Goal: Check status: Check status

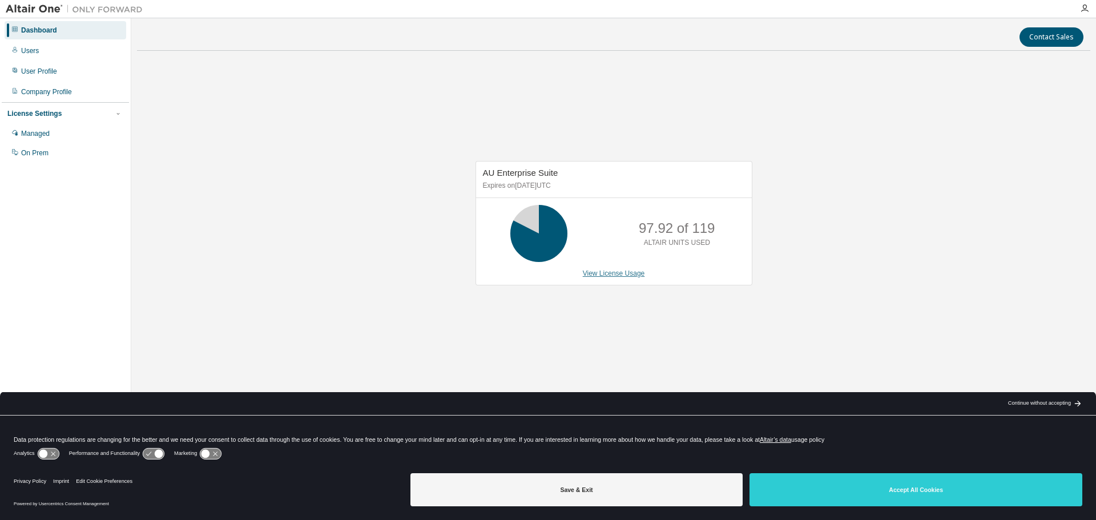
click at [617, 271] on link "View License Usage" at bounding box center [614, 274] width 62 height 8
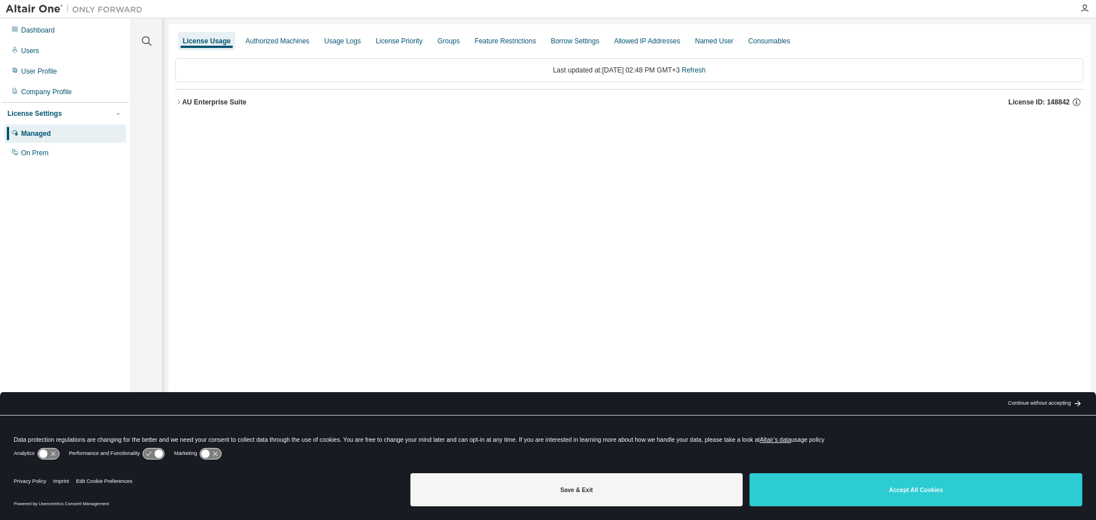
click at [207, 96] on button "AU Enterprise Suite License ID: 148842" at bounding box center [629, 102] width 908 height 25
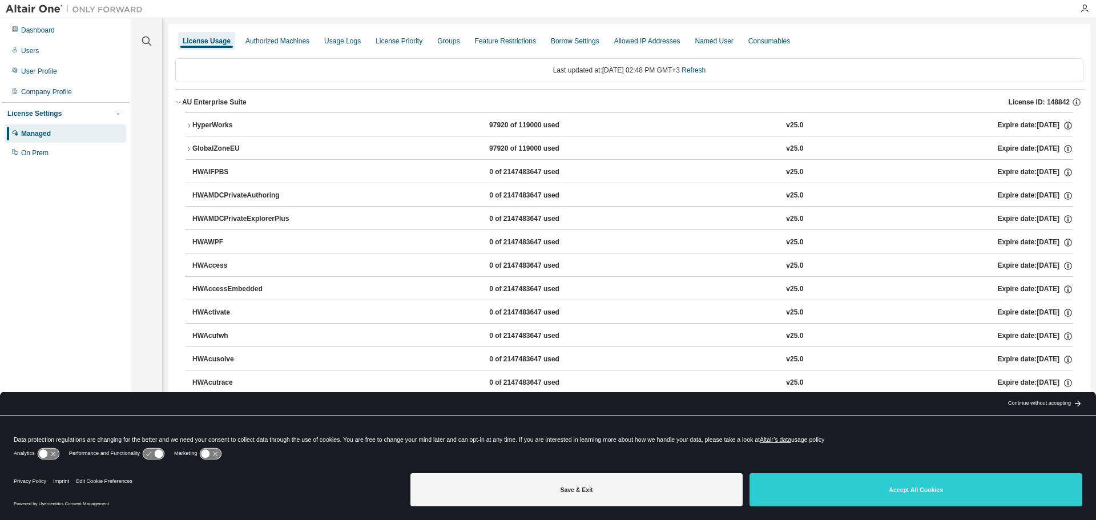
click at [238, 119] on button "HyperWorks 97920 of 119000 used v25.0 Expire date: 2025-09-11" at bounding box center [630, 125] width 888 height 25
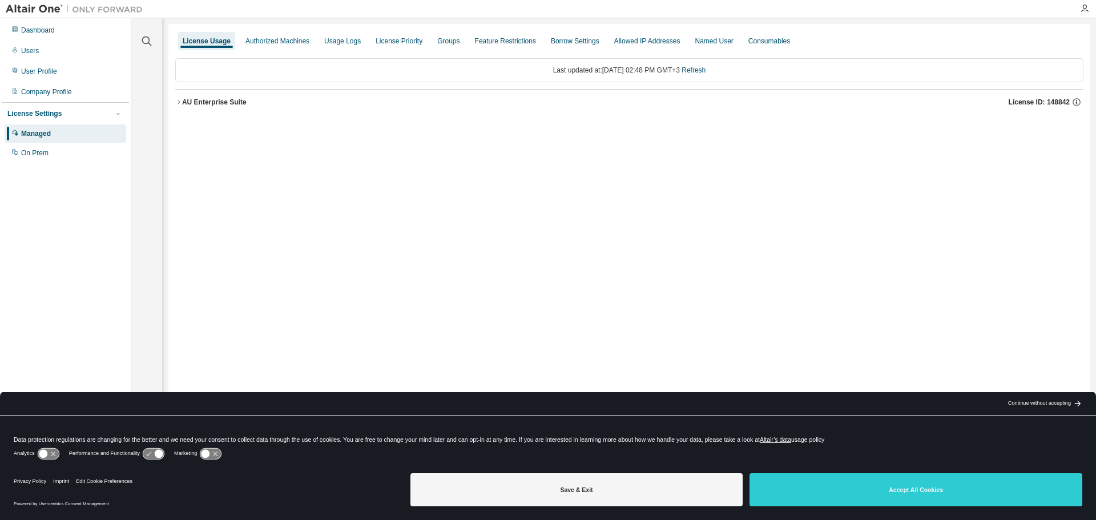
click at [208, 105] on div "AU Enterprise Suite" at bounding box center [214, 102] width 65 height 9
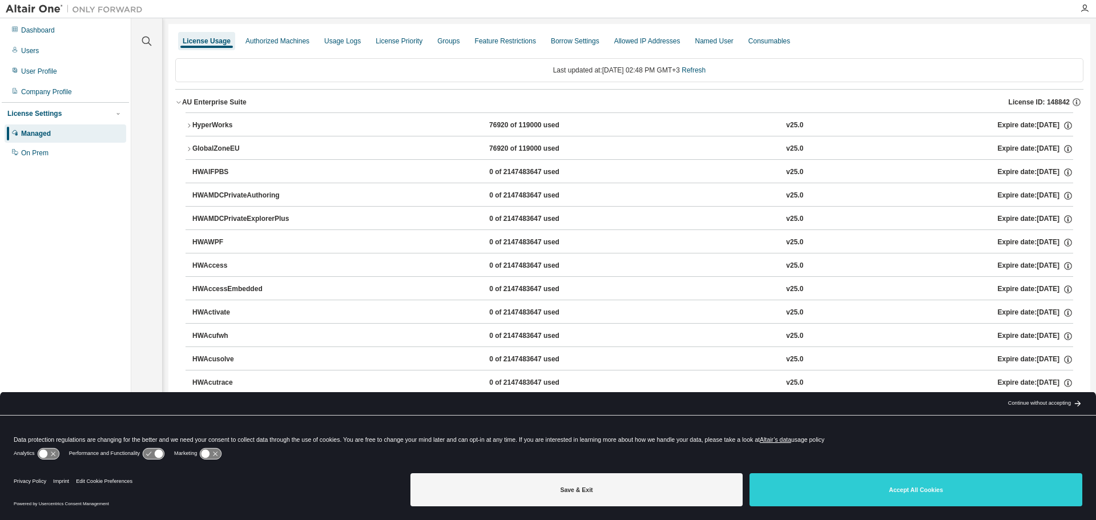
click at [252, 124] on div "HyperWorks" at bounding box center [243, 125] width 103 height 10
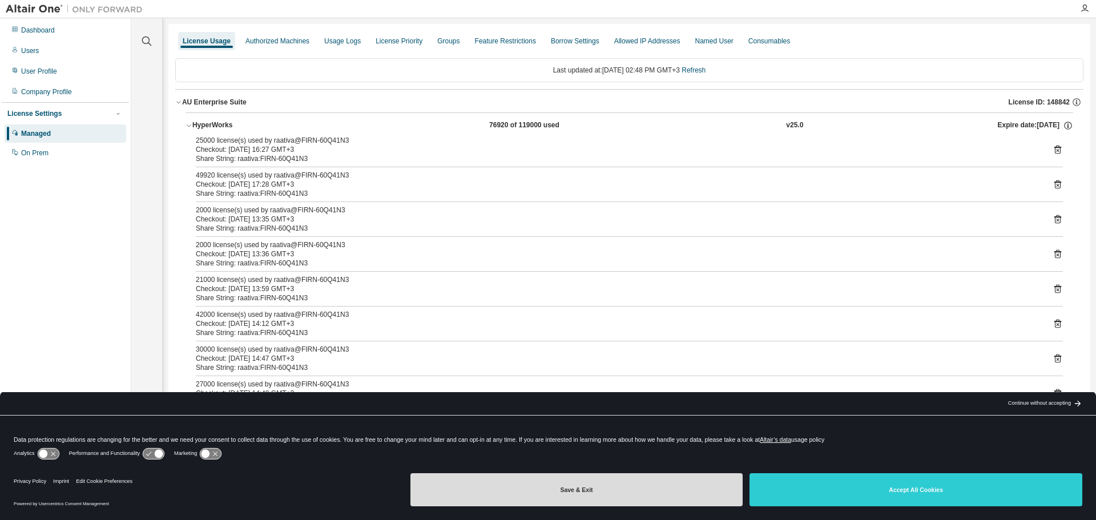
drag, startPoint x: 540, startPoint y: 492, endPoint x: 531, endPoint y: 463, distance: 30.5
click at [540, 492] on button "Save & Exit" at bounding box center [577, 489] width 333 height 33
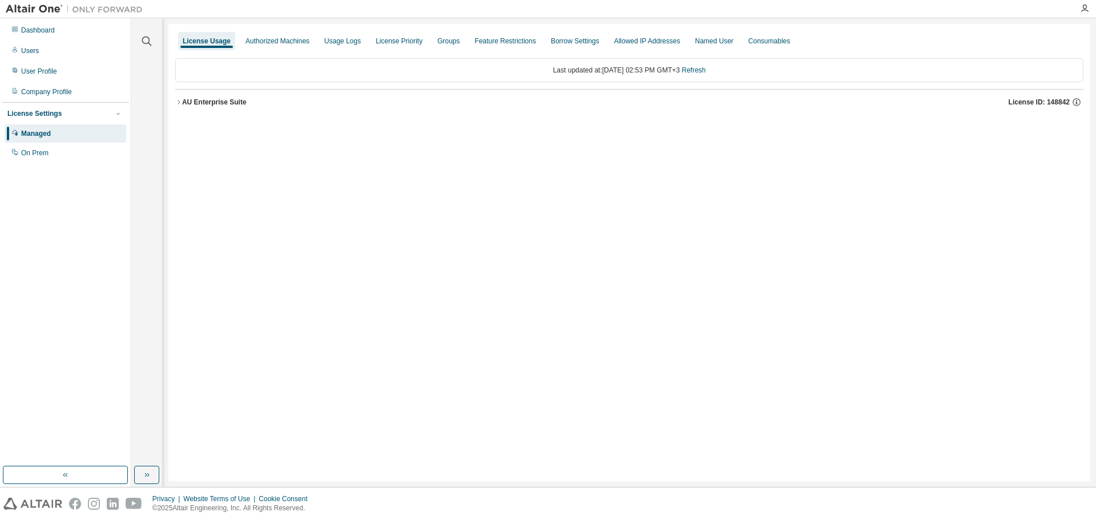
drag, startPoint x: 212, startPoint y: 101, endPoint x: 312, endPoint y: 123, distance: 102.4
click at [212, 101] on div "AU Enterprise Suite" at bounding box center [214, 102] width 65 height 9
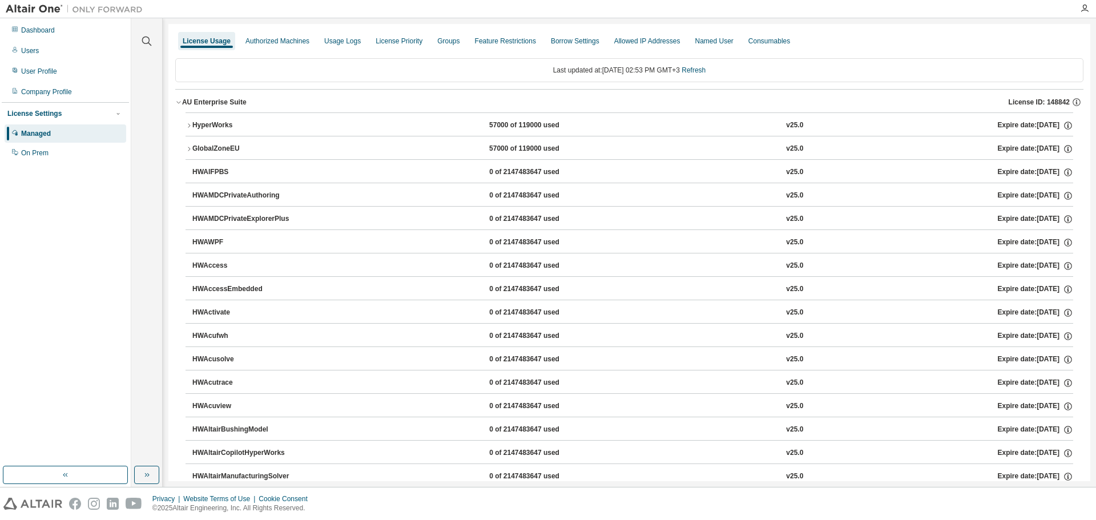
click at [496, 119] on button "HyperWorks 57000 of 119000 used v25.0 Expire date: 2025-09-11" at bounding box center [630, 125] width 888 height 25
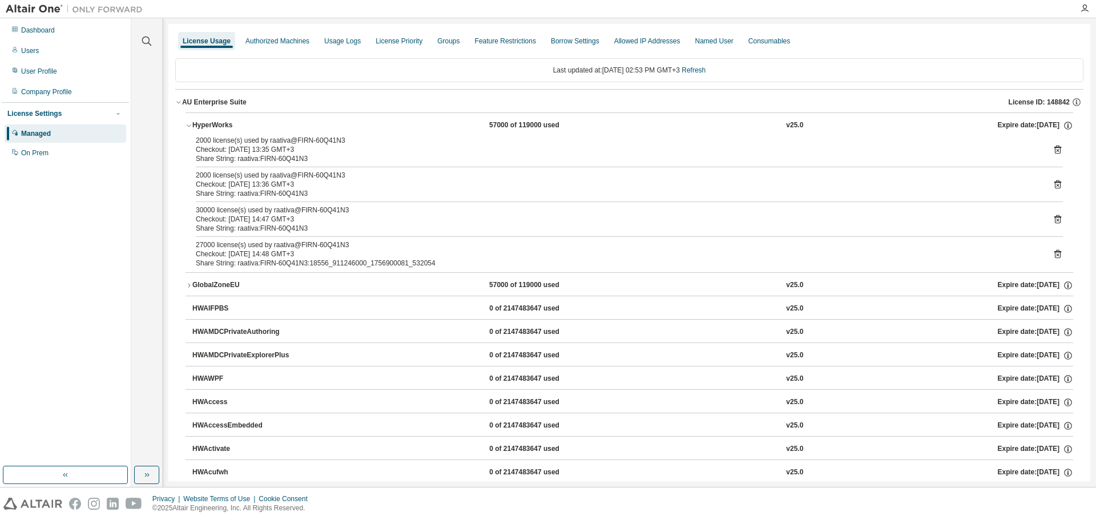
click at [1055, 146] on icon at bounding box center [1058, 149] width 10 height 10
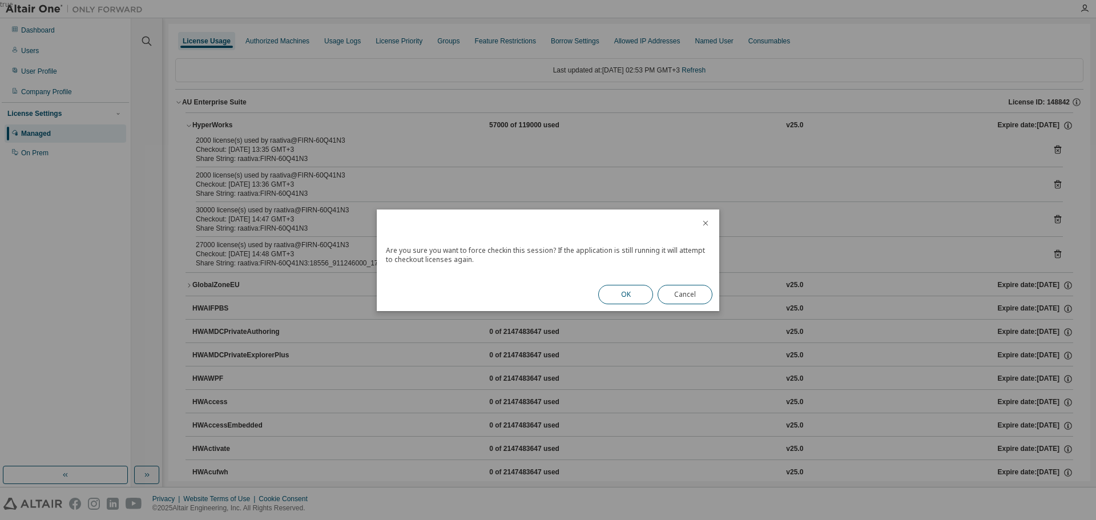
click at [620, 291] on button "OK" at bounding box center [625, 294] width 55 height 19
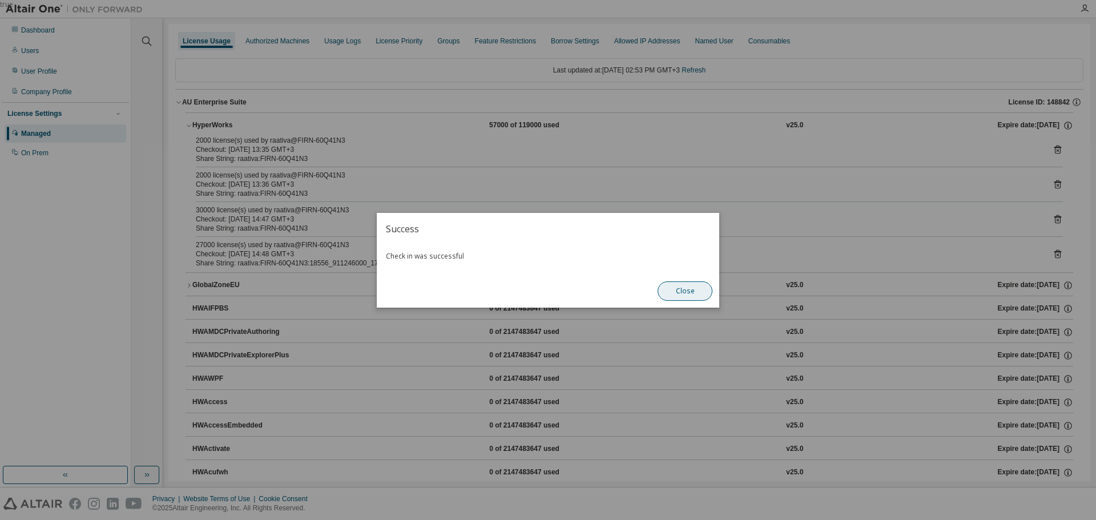
click at [685, 285] on button "Close" at bounding box center [685, 291] width 55 height 19
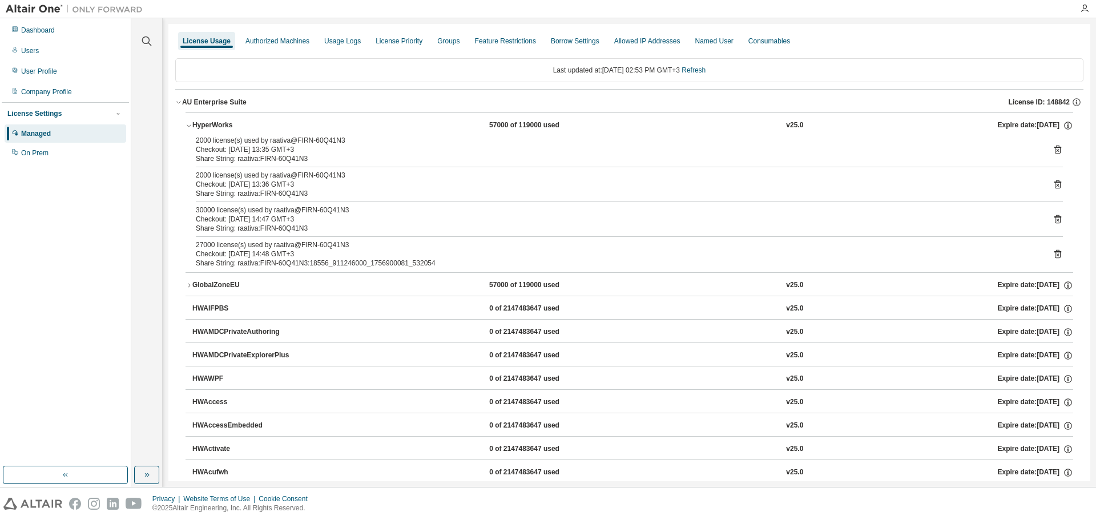
click at [1056, 151] on icon at bounding box center [1058, 149] width 10 height 10
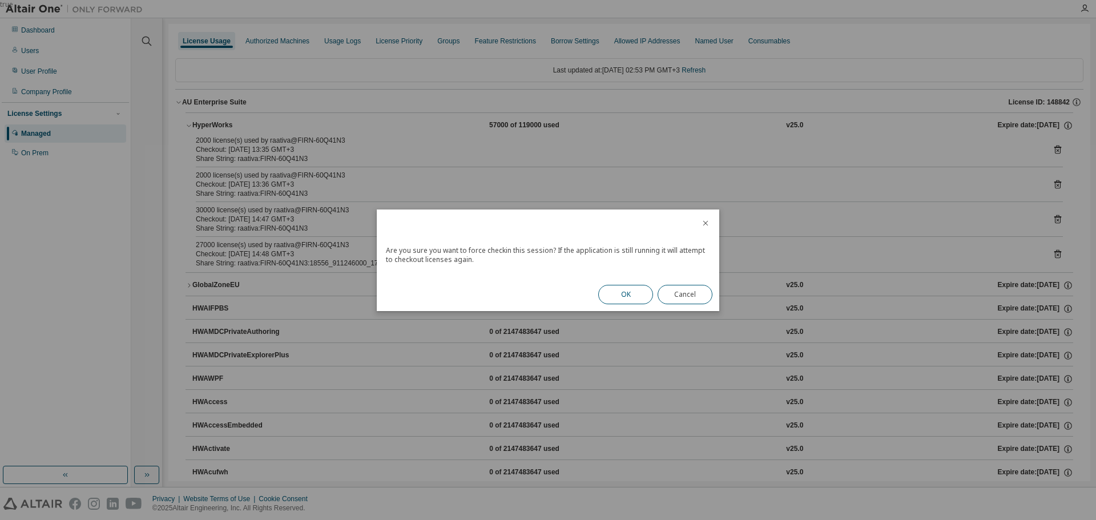
click at [632, 297] on button "OK" at bounding box center [625, 294] width 55 height 19
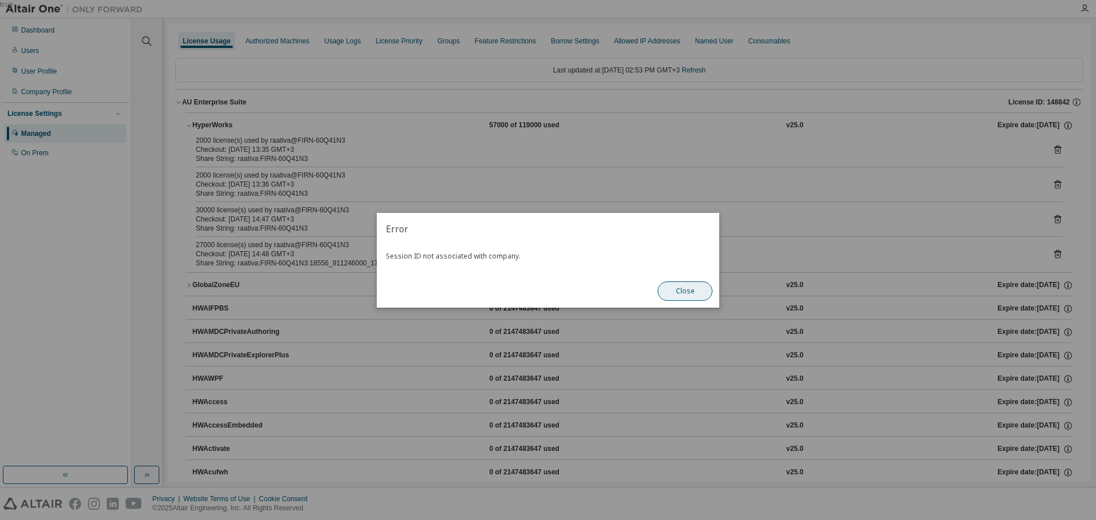
click at [688, 291] on button "Close" at bounding box center [685, 291] width 55 height 19
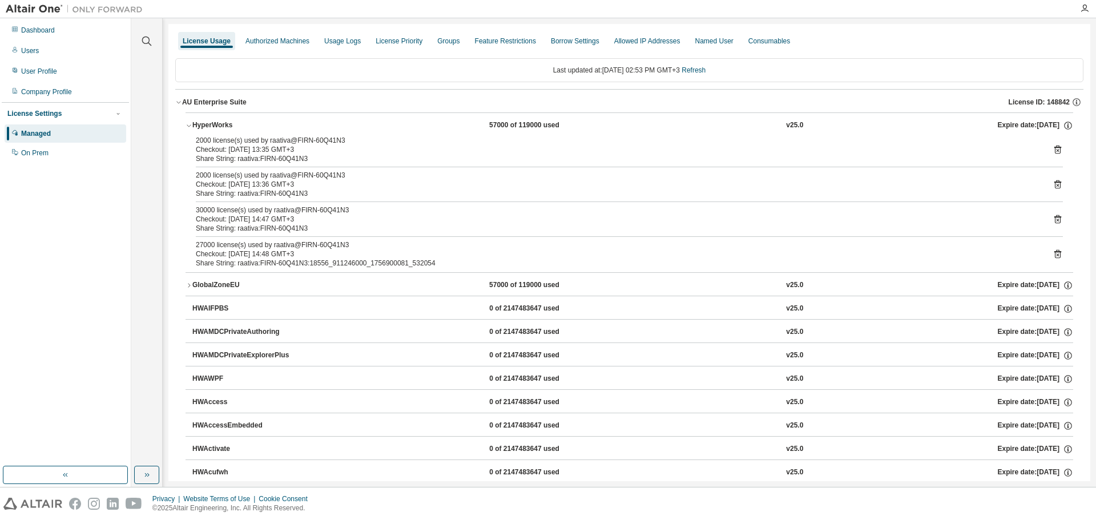
click at [1053, 220] on icon at bounding box center [1058, 219] width 10 height 10
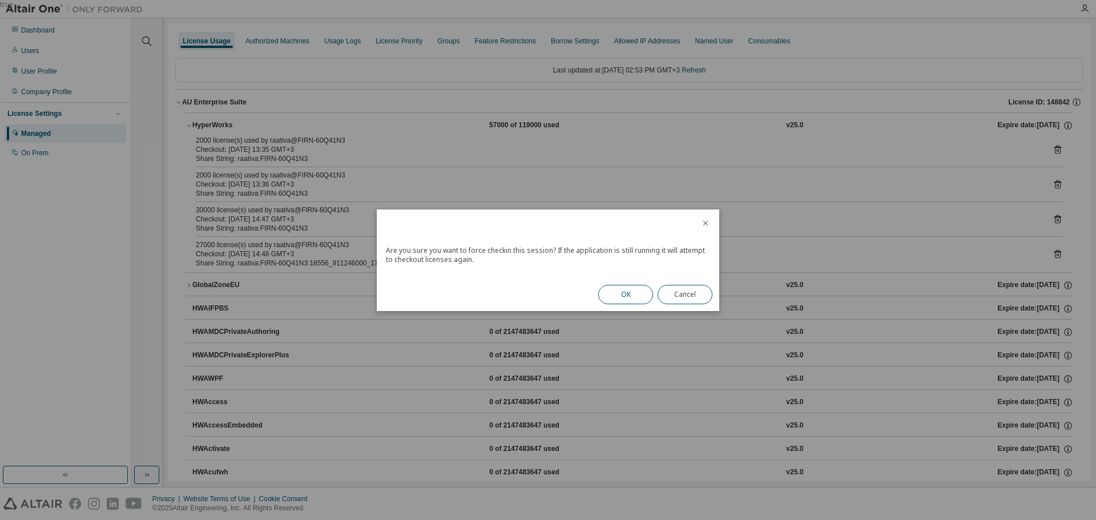
click at [605, 295] on button "OK" at bounding box center [625, 294] width 55 height 19
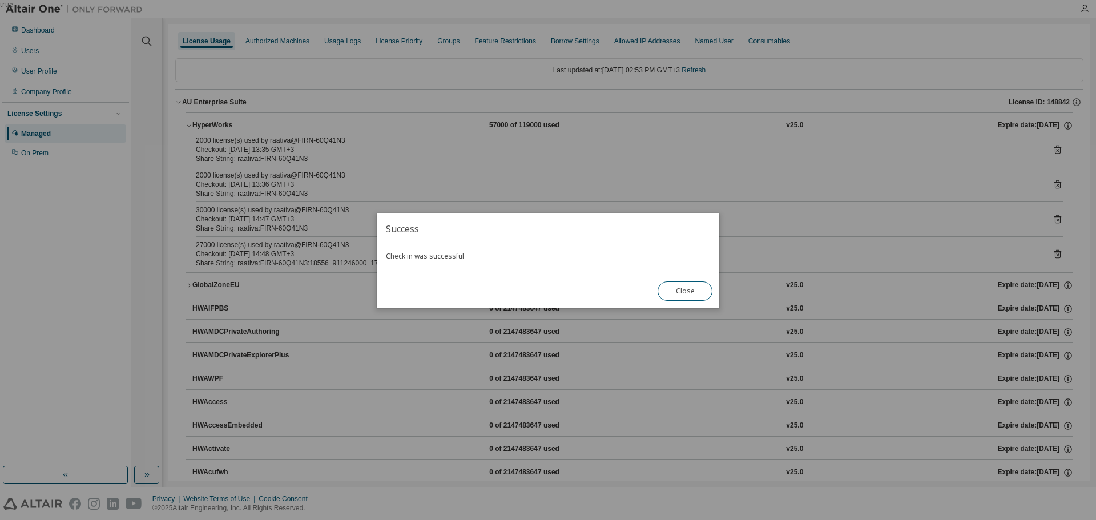
click at [686, 291] on button "Close" at bounding box center [685, 291] width 55 height 19
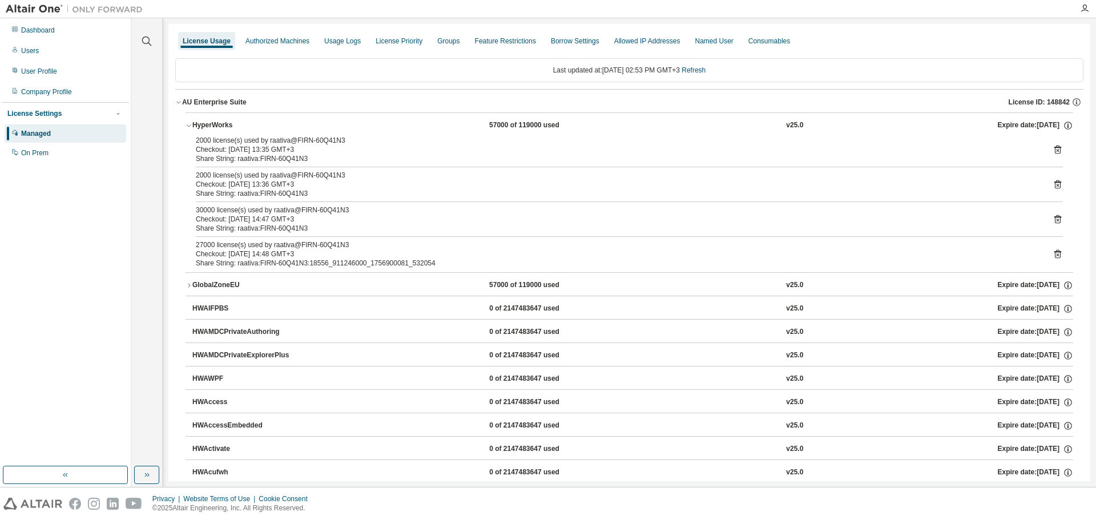
click at [1053, 258] on icon at bounding box center [1058, 254] width 10 height 10
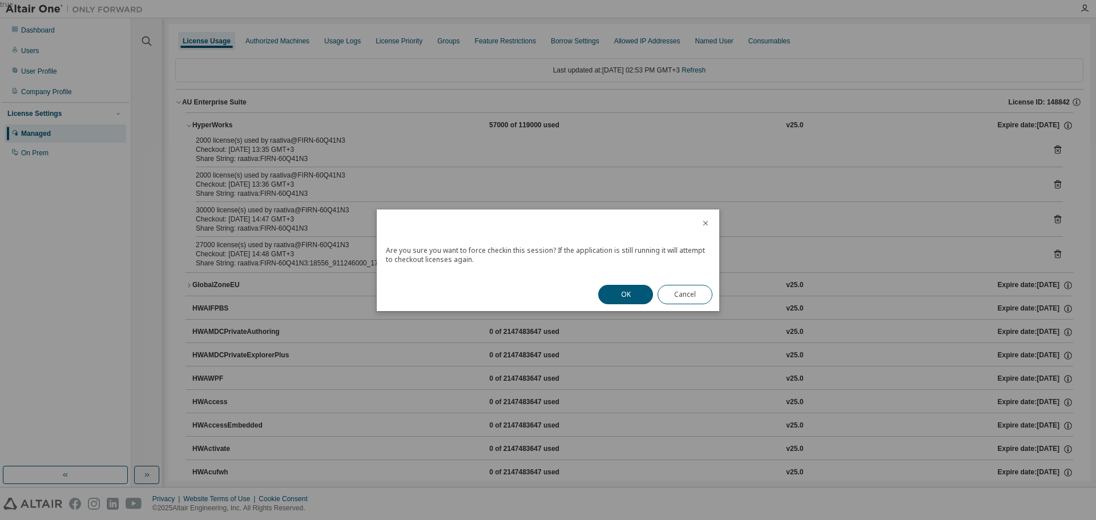
click at [618, 289] on button "OK" at bounding box center [625, 294] width 55 height 19
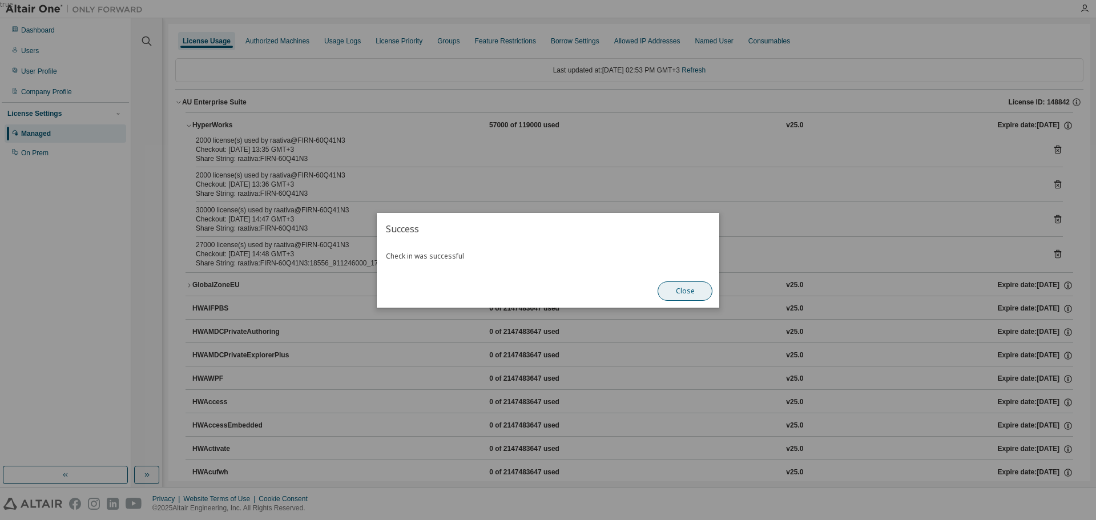
click at [674, 288] on button "Close" at bounding box center [685, 291] width 55 height 19
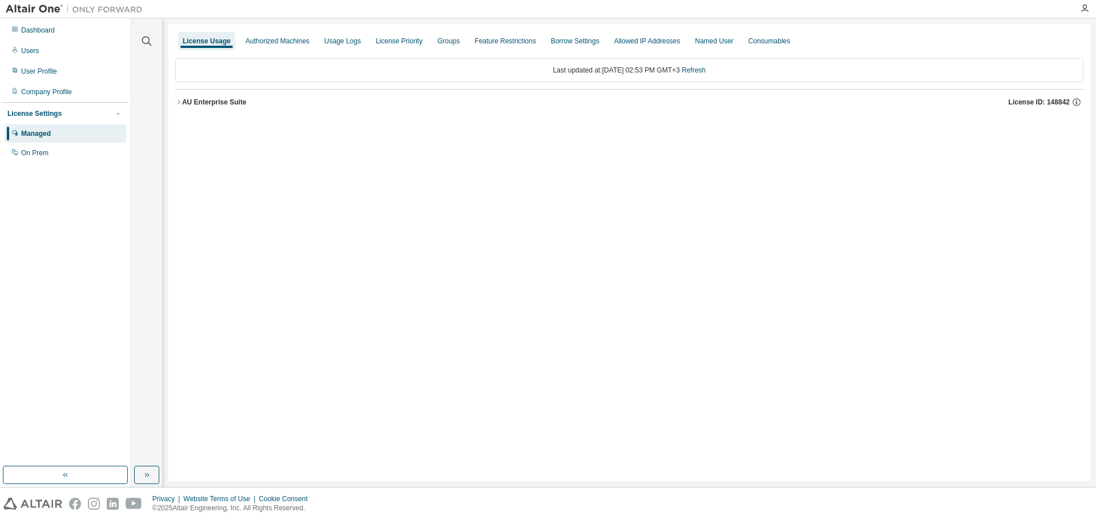
click at [204, 107] on div "AU Enterprise Suite License ID: 148842" at bounding box center [633, 102] width 902 height 10
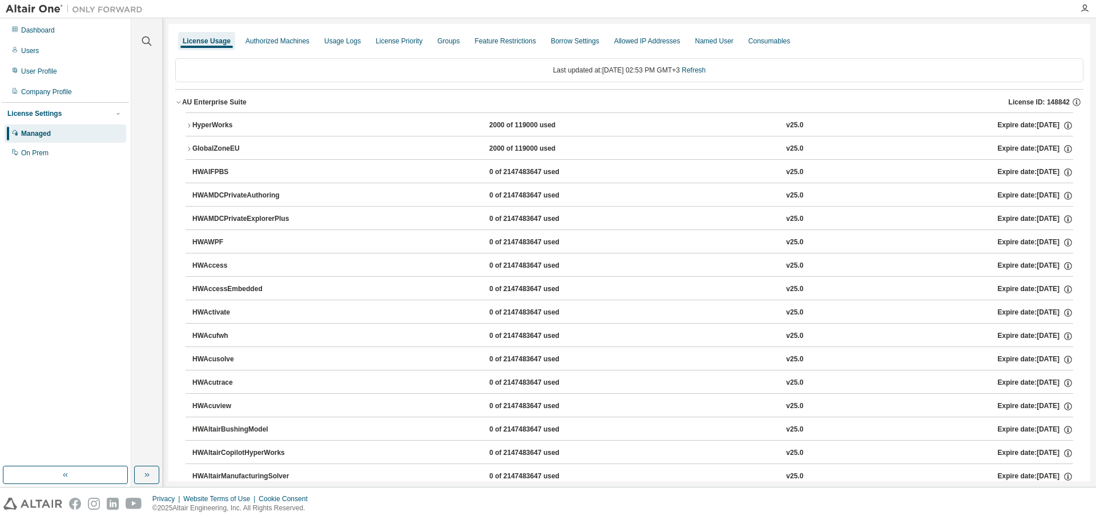
click at [219, 124] on div "HyperWorks" at bounding box center [243, 125] width 103 height 10
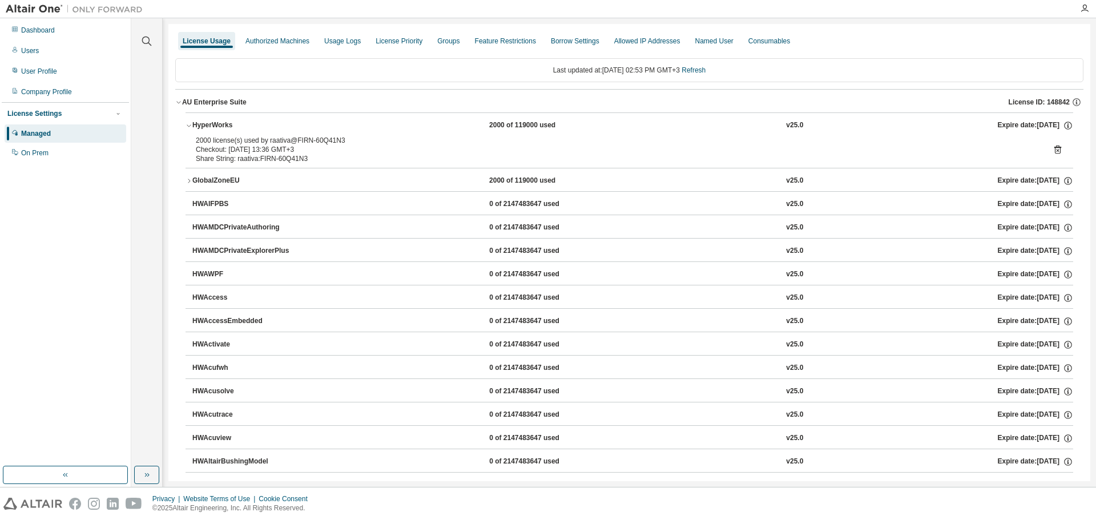
click at [1053, 145] on icon at bounding box center [1058, 149] width 10 height 10
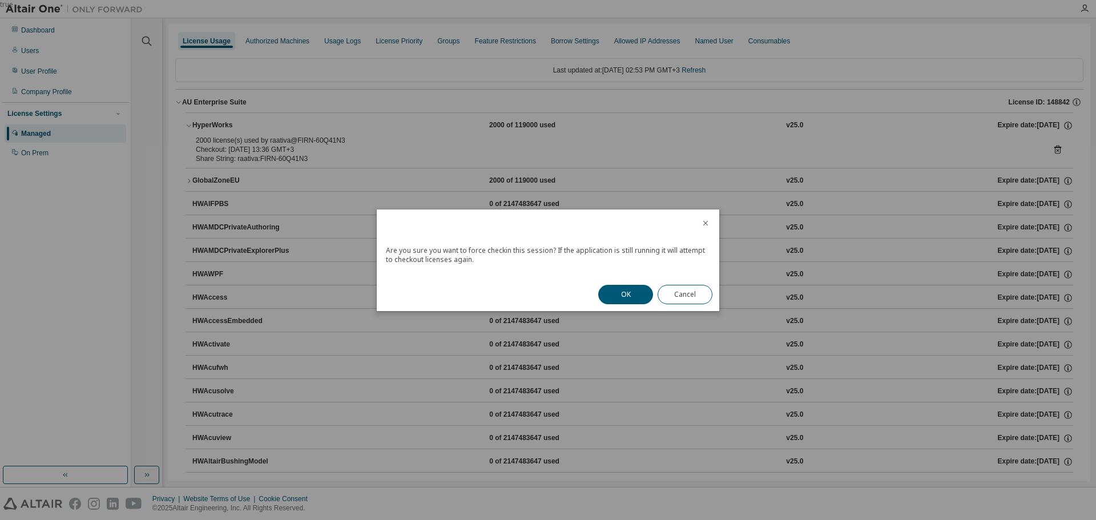
click at [628, 291] on button "OK" at bounding box center [625, 294] width 55 height 19
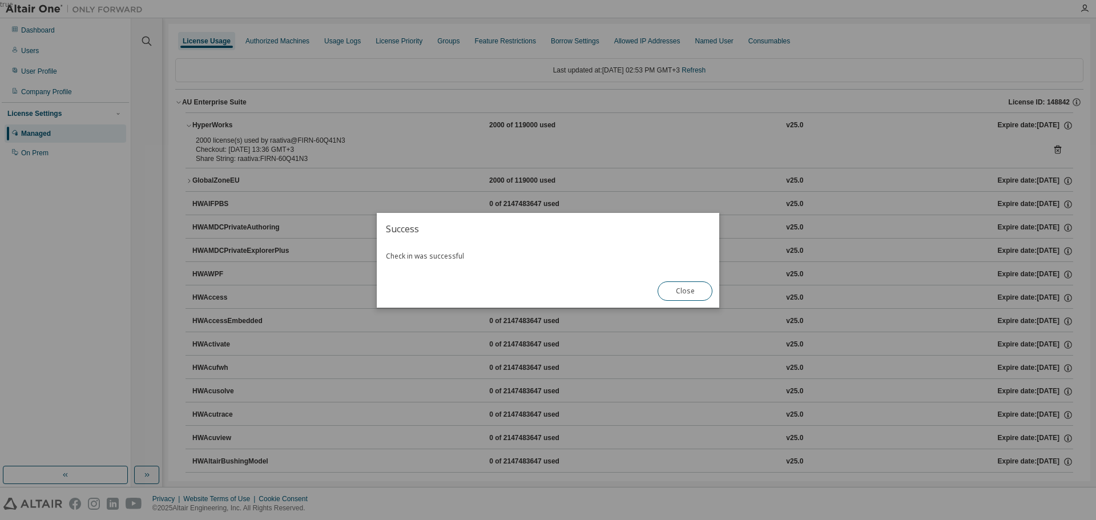
drag, startPoint x: 674, startPoint y: 292, endPoint x: 600, endPoint y: 254, distance: 83.2
click at [674, 291] on button "Close" at bounding box center [685, 291] width 55 height 19
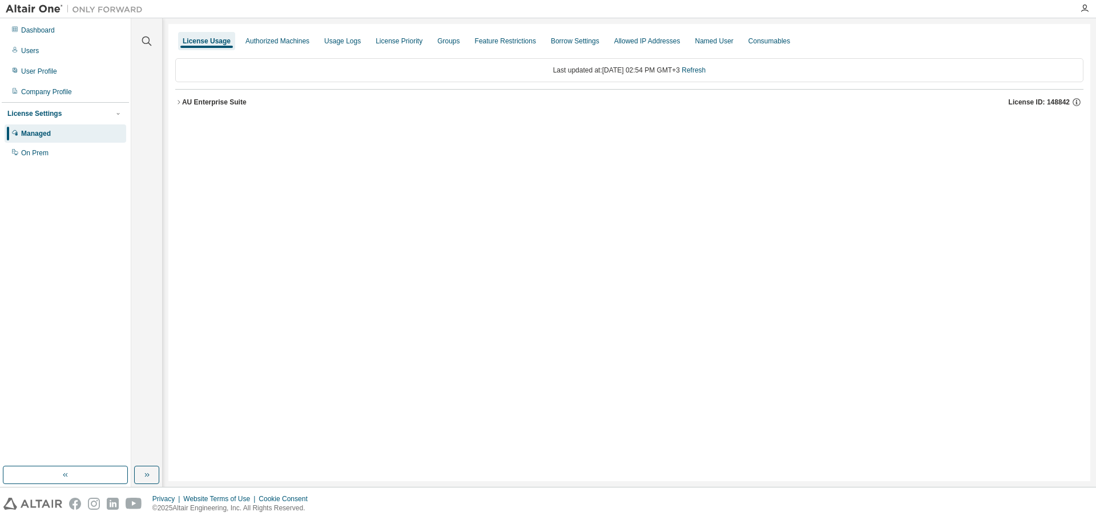
click at [210, 104] on div "AU Enterprise Suite" at bounding box center [214, 102] width 65 height 9
click at [206, 100] on div "AU Enterprise Suite" at bounding box center [214, 102] width 65 height 9
click at [217, 103] on div "AU Enterprise Suite" at bounding box center [214, 102] width 65 height 9
click at [203, 102] on div "AU Enterprise Suite" at bounding box center [214, 102] width 65 height 9
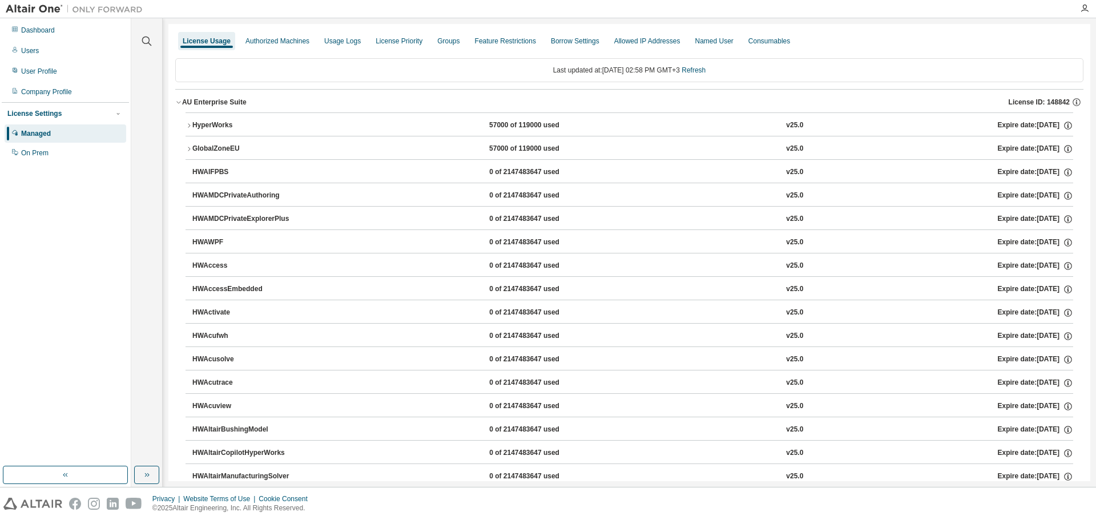
click at [221, 125] on div "HyperWorks" at bounding box center [243, 125] width 103 height 10
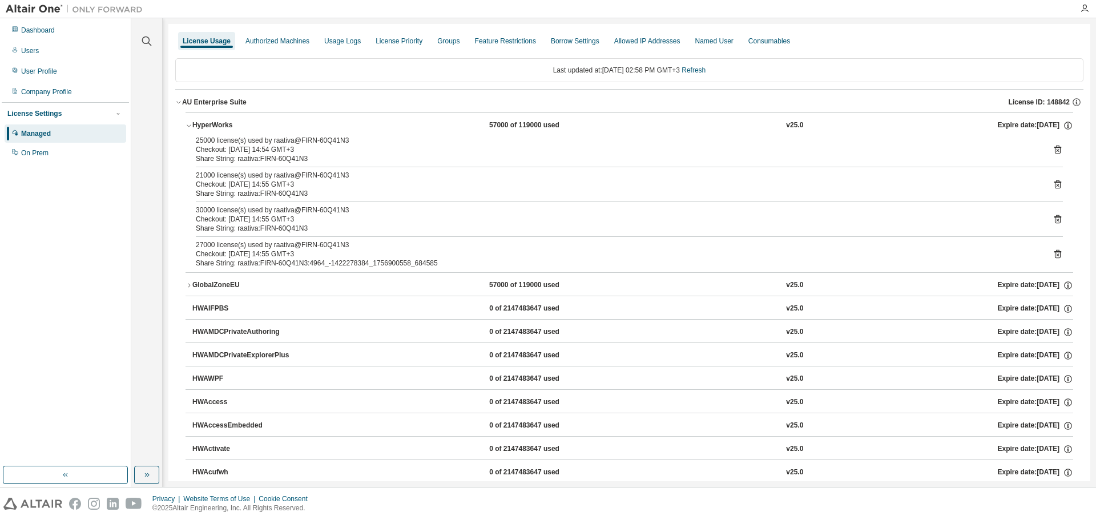
click at [215, 119] on button "HyperWorks 57000 of 119000 used v25.0 Expire date: 2025-09-11" at bounding box center [630, 125] width 888 height 25
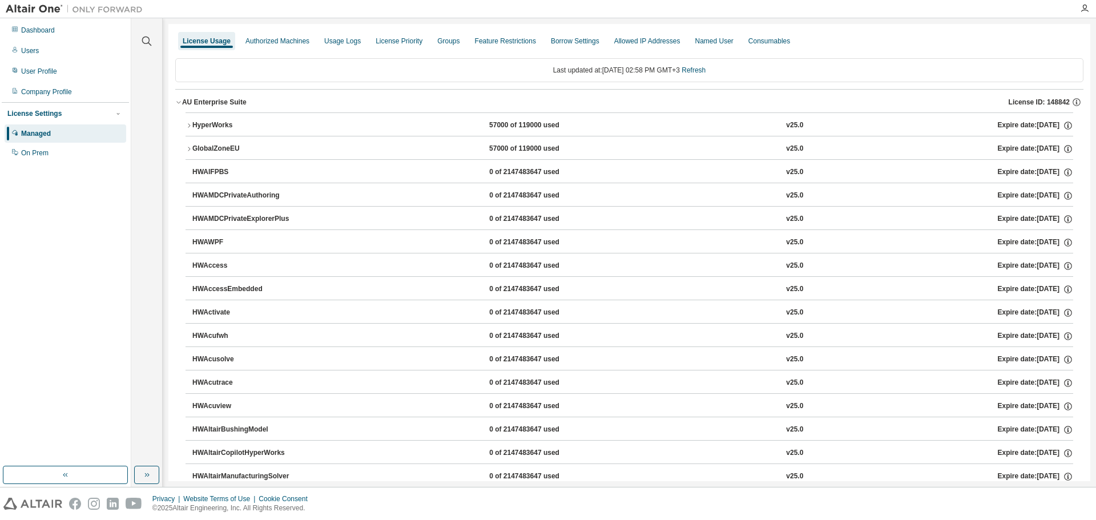
click at [227, 120] on div "HyperWorks" at bounding box center [243, 125] width 103 height 10
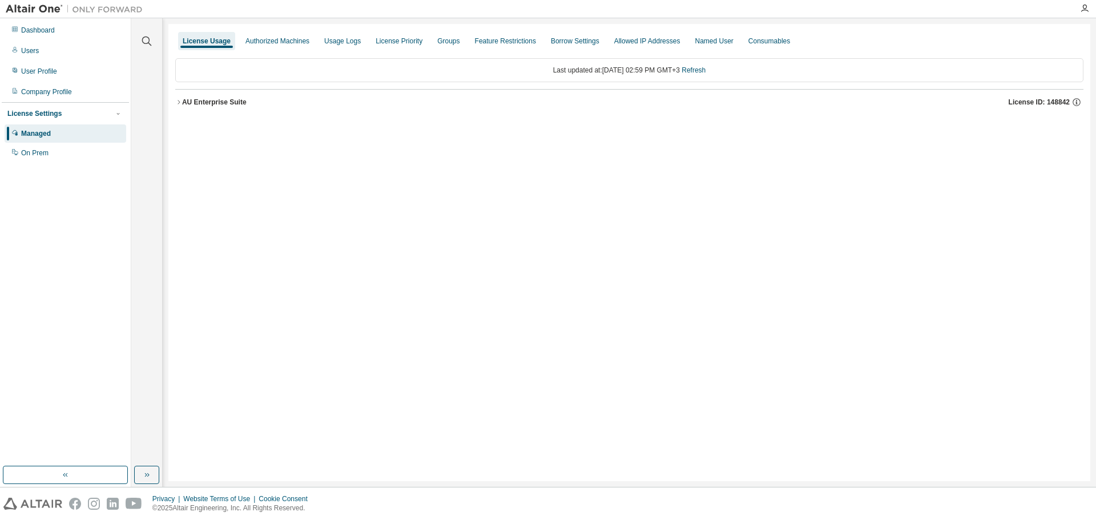
click at [215, 102] on div "AU Enterprise Suite" at bounding box center [214, 102] width 65 height 9
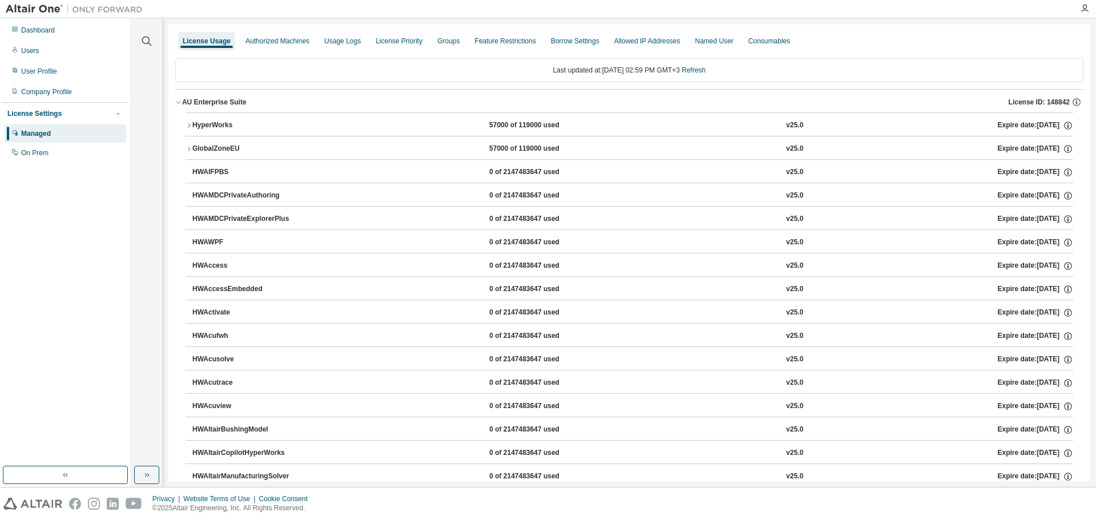
click at [215, 124] on div "HyperWorks" at bounding box center [243, 125] width 103 height 10
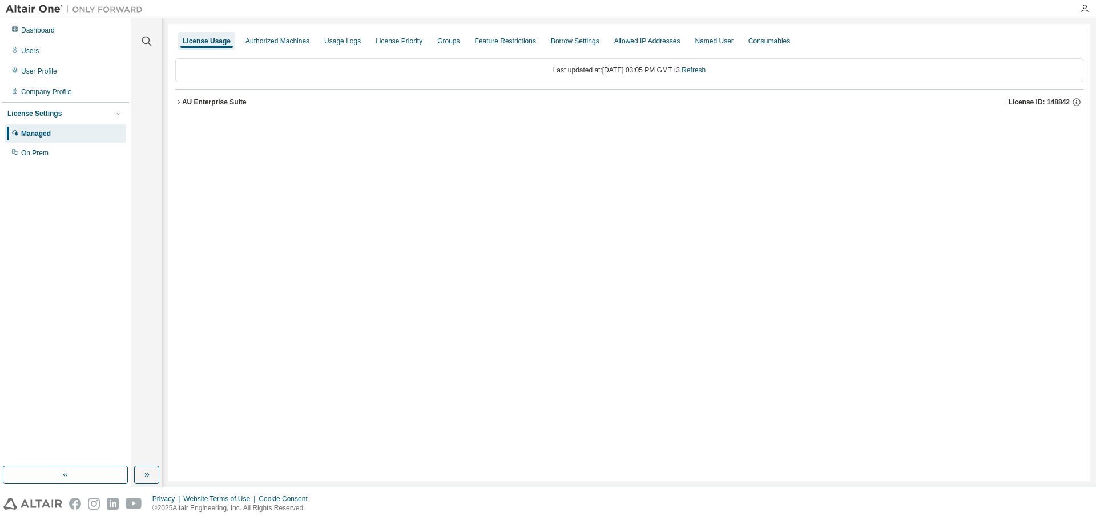
click at [198, 96] on button "AU Enterprise Suite License ID: 148842" at bounding box center [629, 102] width 908 height 25
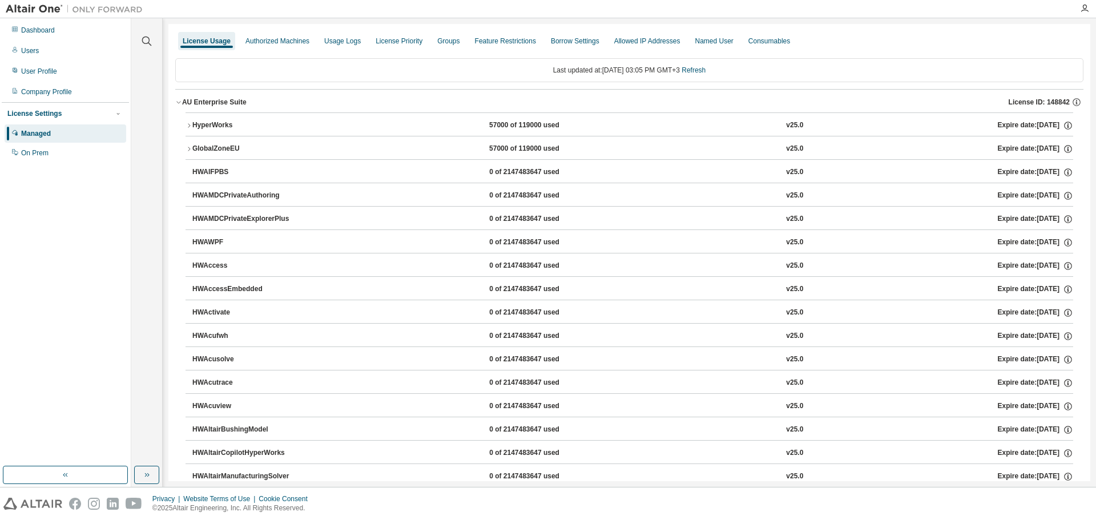
click at [206, 124] on div "HyperWorks" at bounding box center [243, 125] width 103 height 10
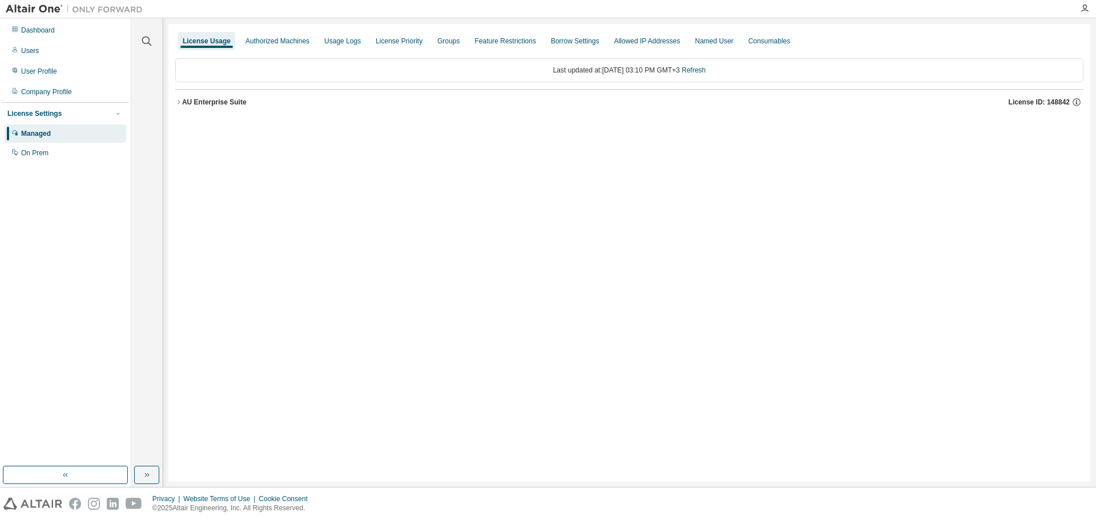
click at [187, 104] on div "AU Enterprise Suite" at bounding box center [214, 102] width 65 height 9
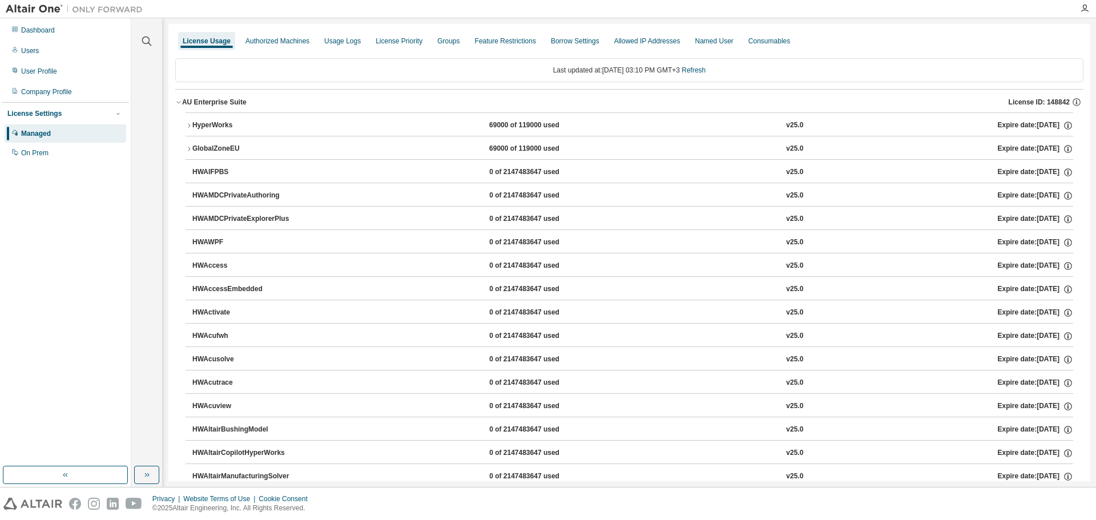
click at [220, 124] on div "HyperWorks" at bounding box center [243, 125] width 103 height 10
